Goal: Information Seeking & Learning: Learn about a topic

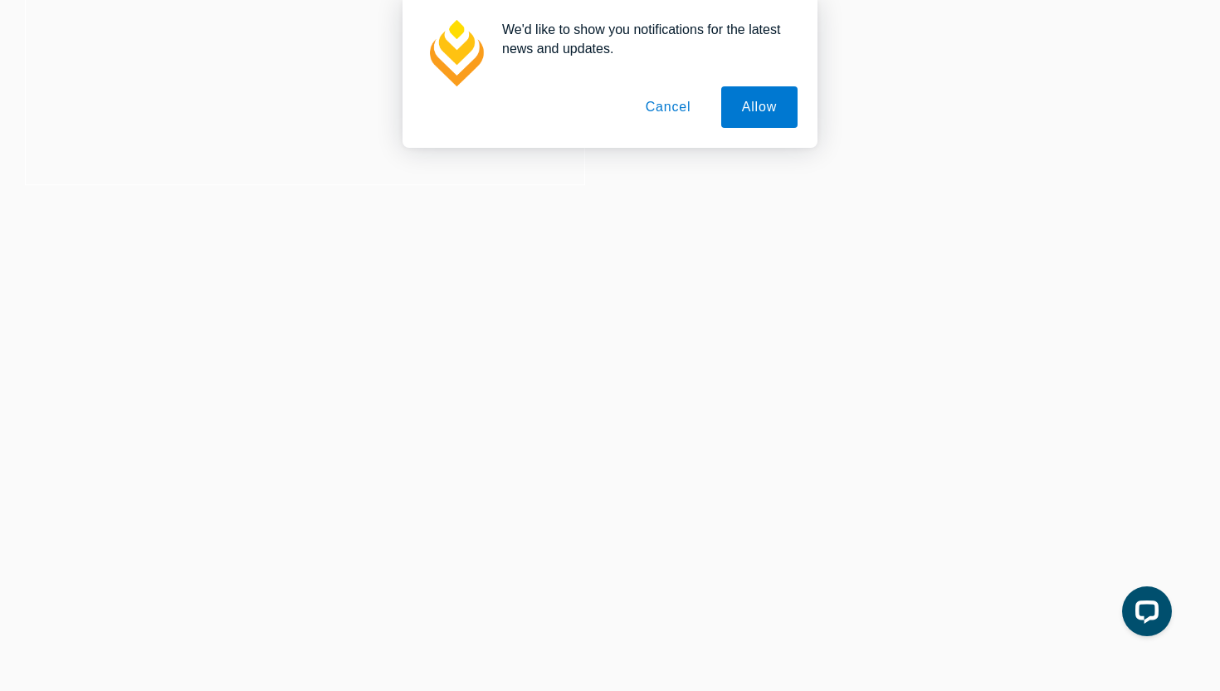
scroll to position [267, 0]
click at [755, 120] on button "Allow" at bounding box center [759, 107] width 76 height 42
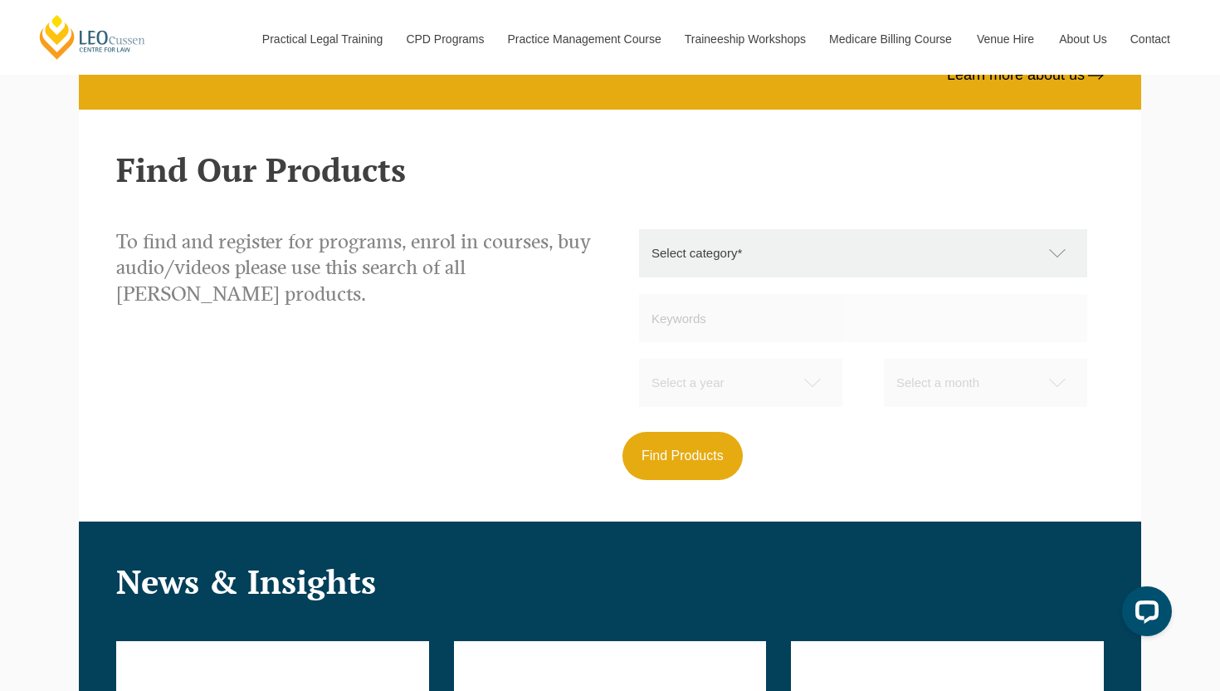
scroll to position [1445, 0]
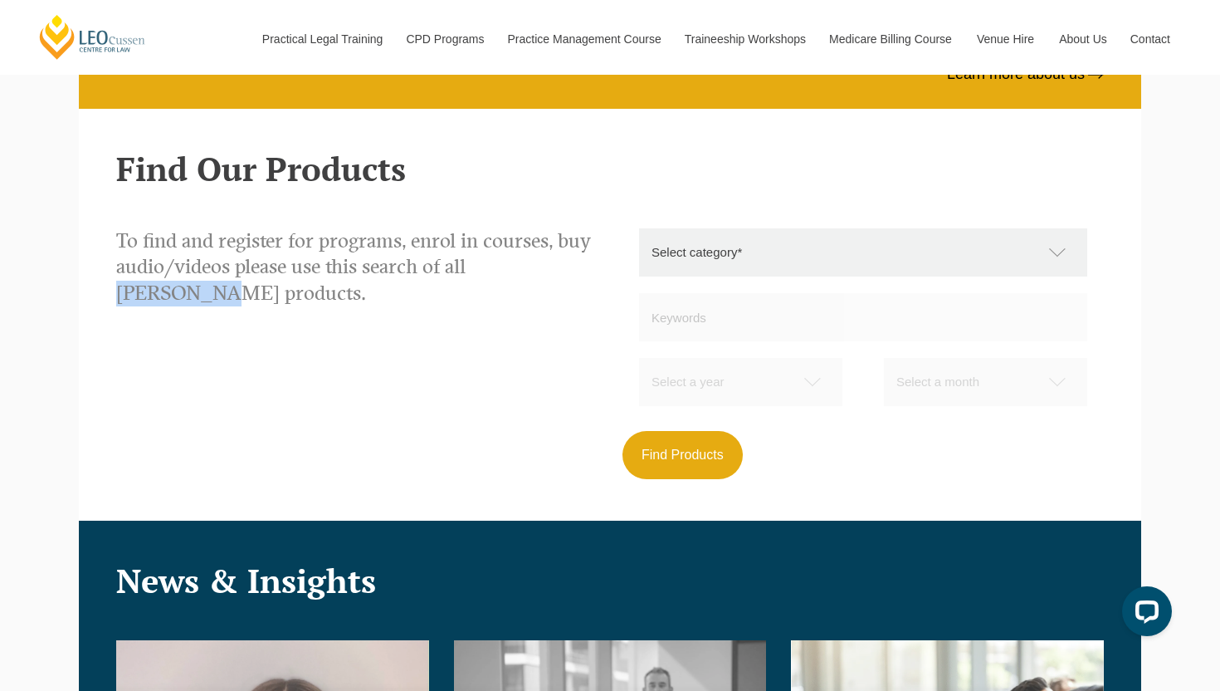
drag, startPoint x: 471, startPoint y: 273, endPoint x: 565, endPoint y: 271, distance: 94.7
click at [565, 271] on p "To find and register for programs, enrol in courses, buy audio/videos please us…" at bounding box center [357, 267] width 482 height 78
copy p "[PERSON_NAME]"
